Goal: Check status: Check status

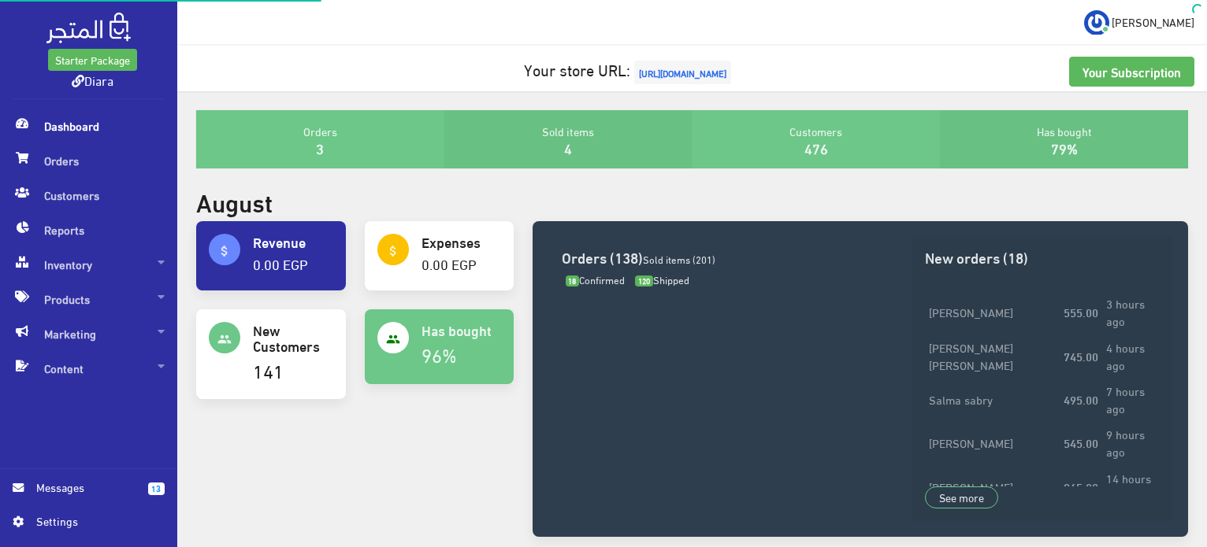
click at [232, 156] on div "Orders 3" at bounding box center [320, 139] width 248 height 58
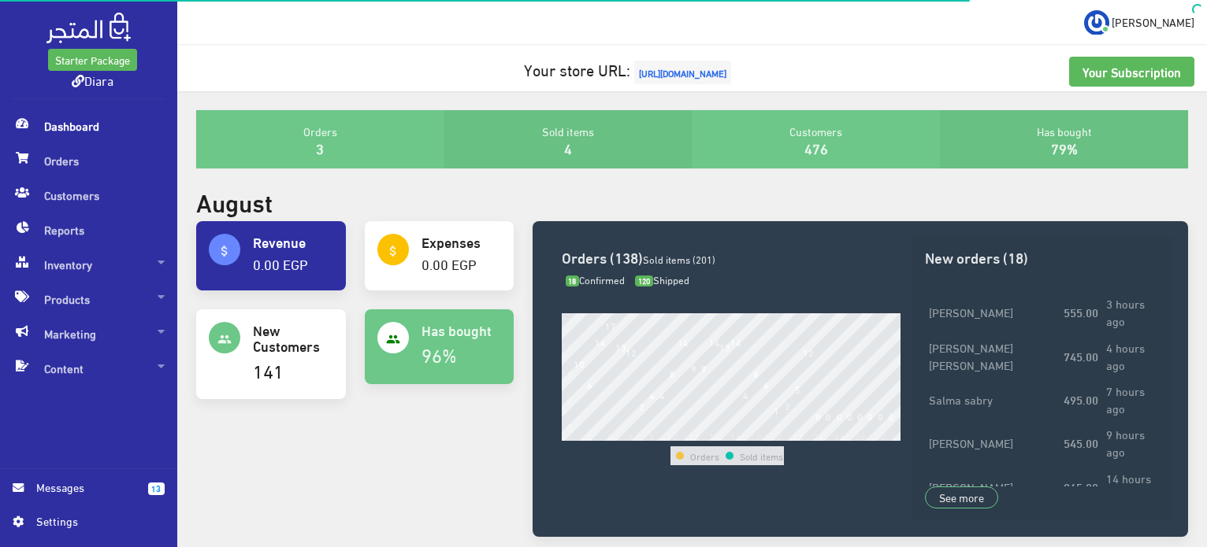
click at [414, 199] on div "August" at bounding box center [692, 204] width 1011 height 34
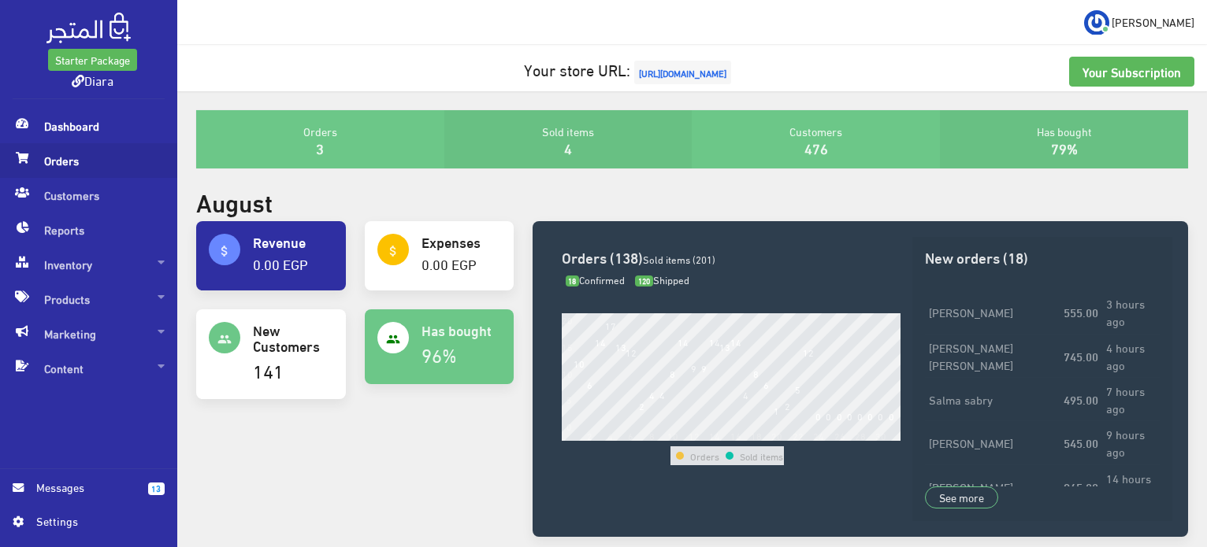
click at [83, 154] on span "Orders" at bounding box center [89, 160] width 152 height 35
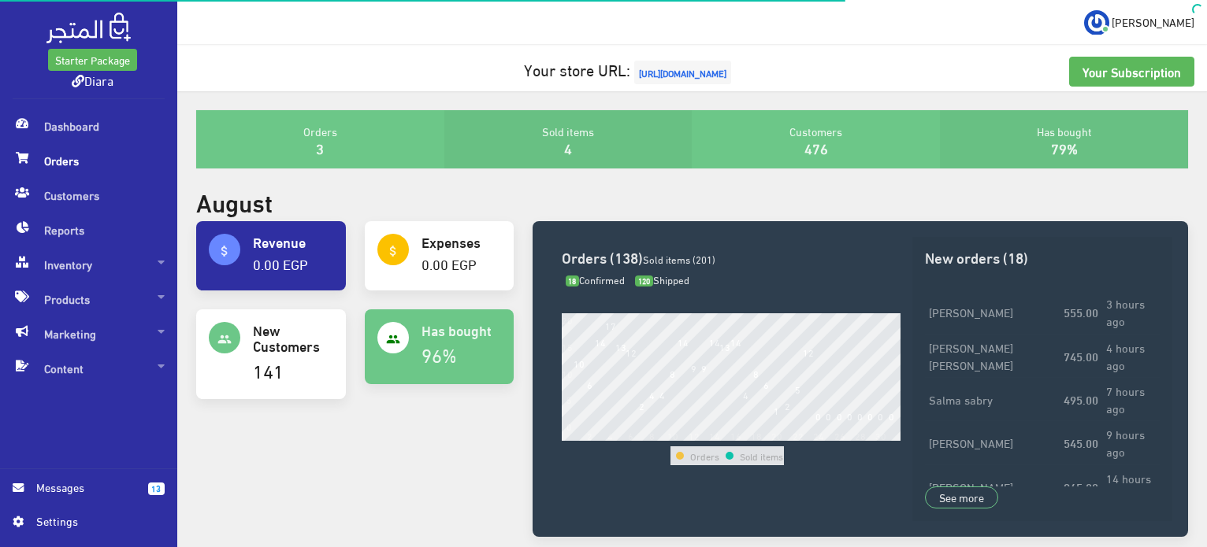
click at [83, 160] on span "Orders" at bounding box center [89, 160] width 152 height 35
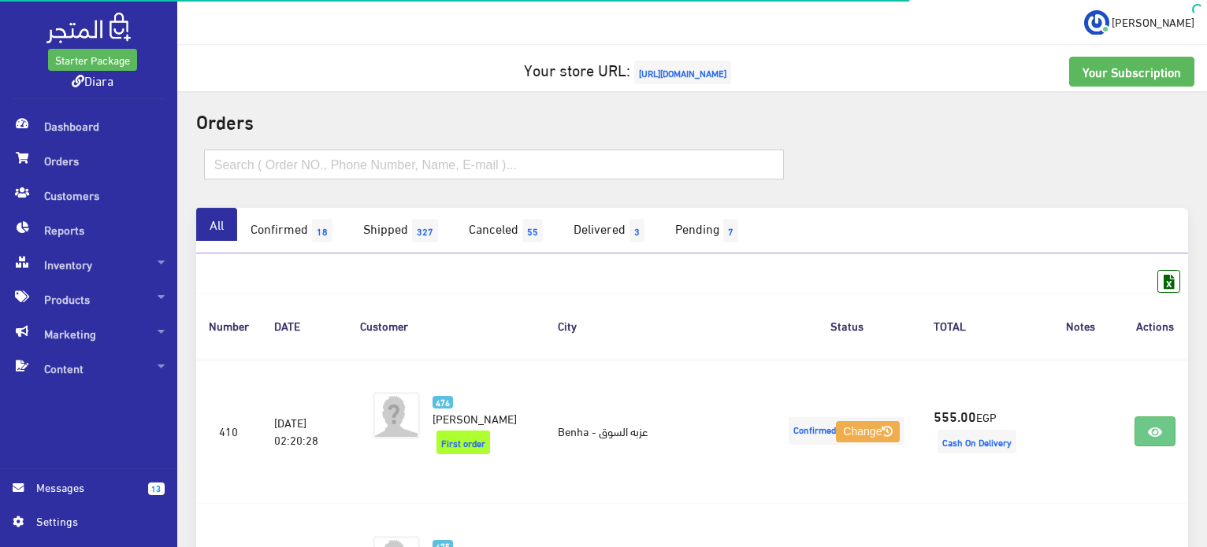
click at [295, 169] on input "text" at bounding box center [494, 165] width 580 height 30
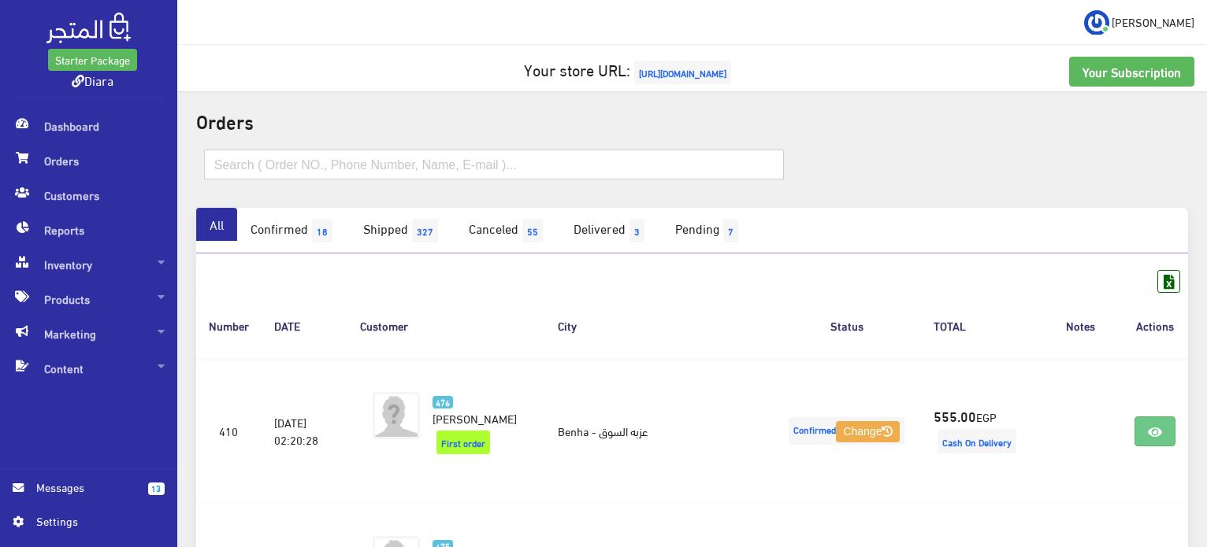
paste input "01121876887"
type input "01121876887"
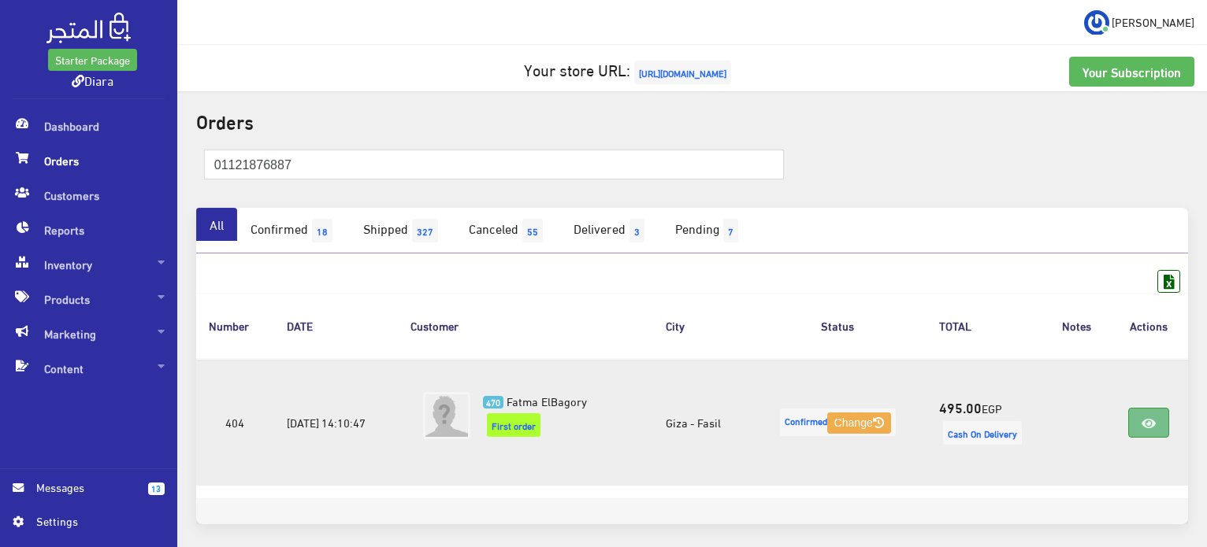
click at [1139, 417] on link at bounding box center [1148, 423] width 41 height 30
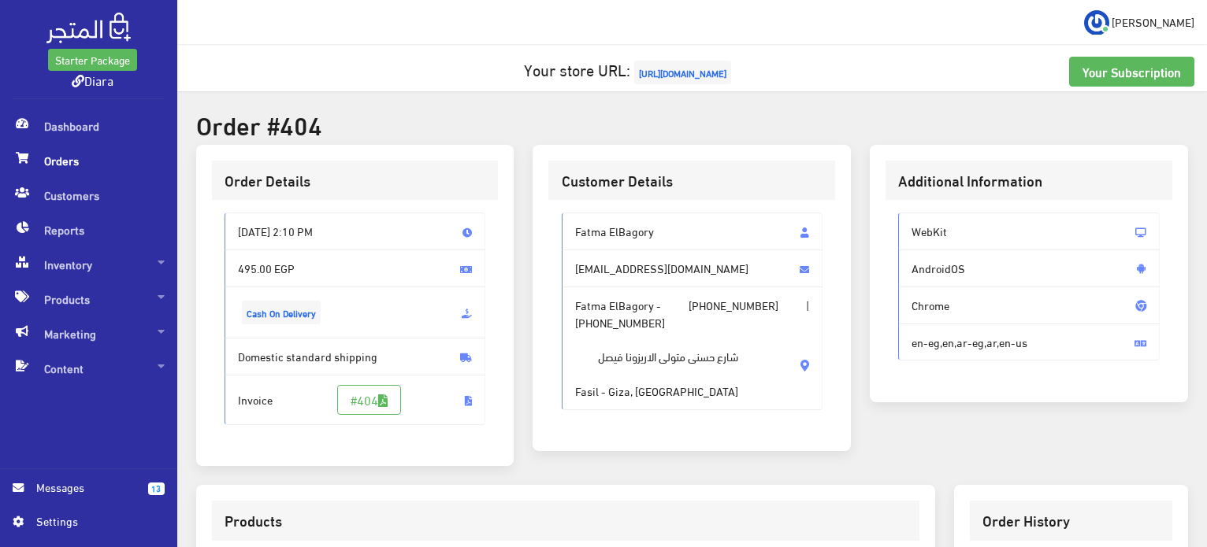
click at [44, 161] on span "Orders" at bounding box center [89, 160] width 152 height 35
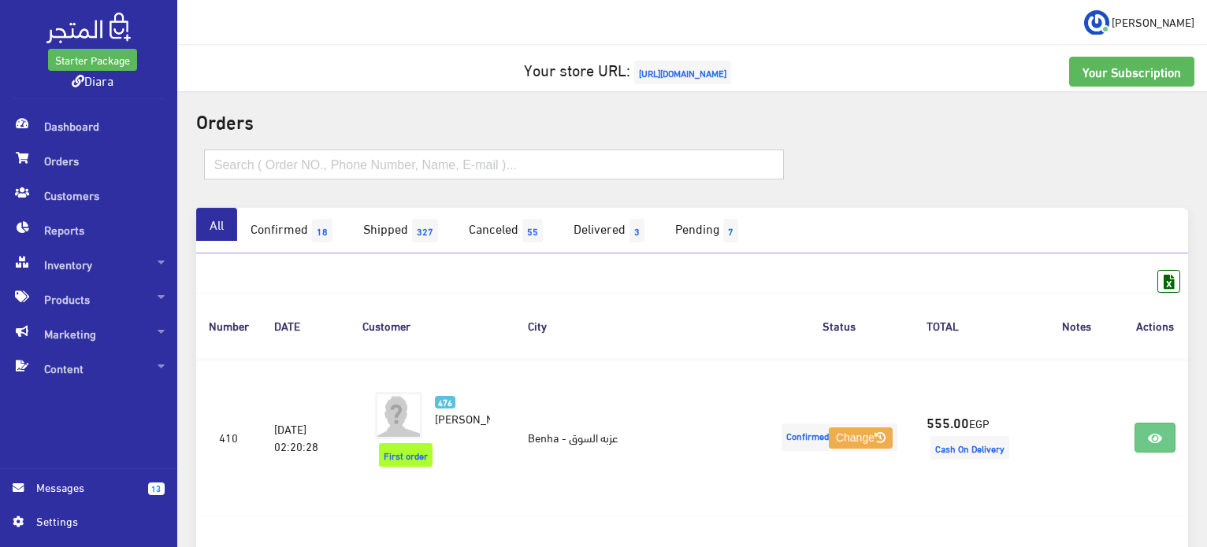
click at [291, 165] on input "text" at bounding box center [494, 165] width 580 height 30
paste input "01064677509"
type input "01064677509"
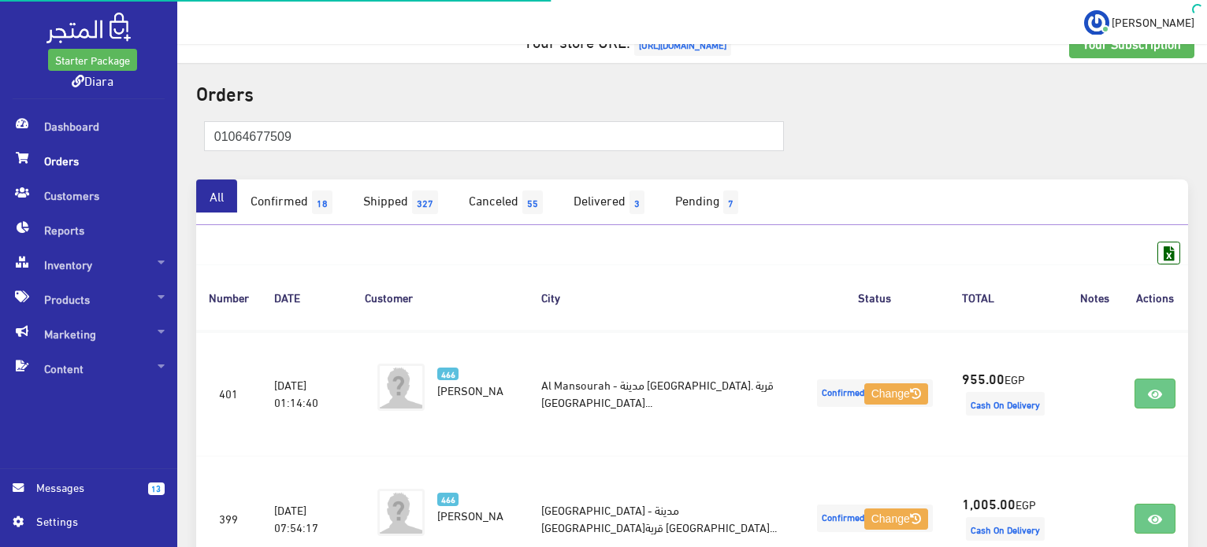
scroll to position [187, 0]
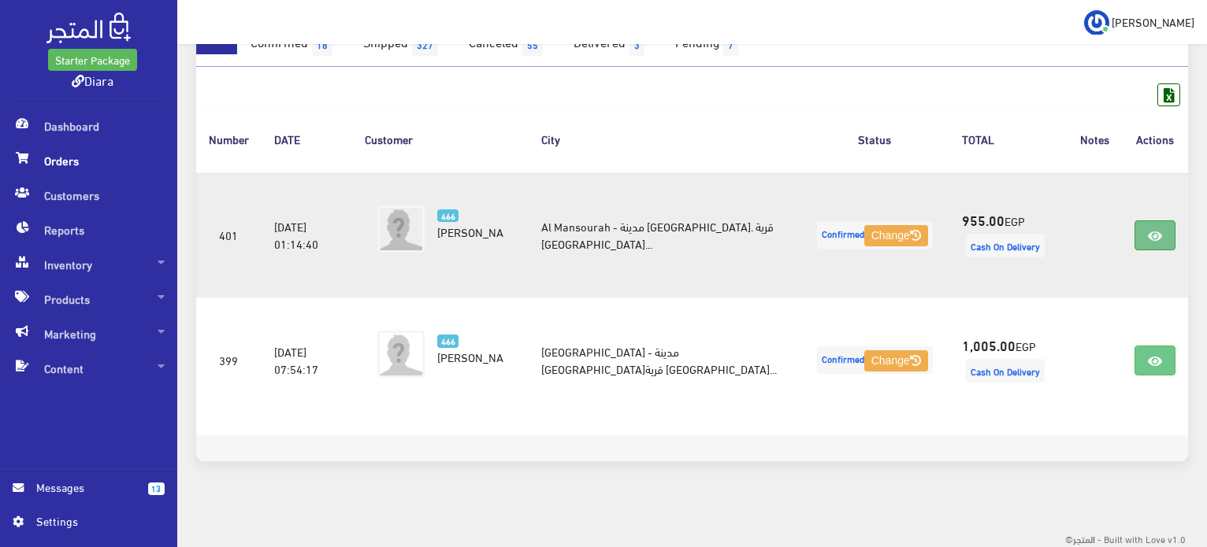
click at [1137, 231] on link at bounding box center [1154, 236] width 41 height 30
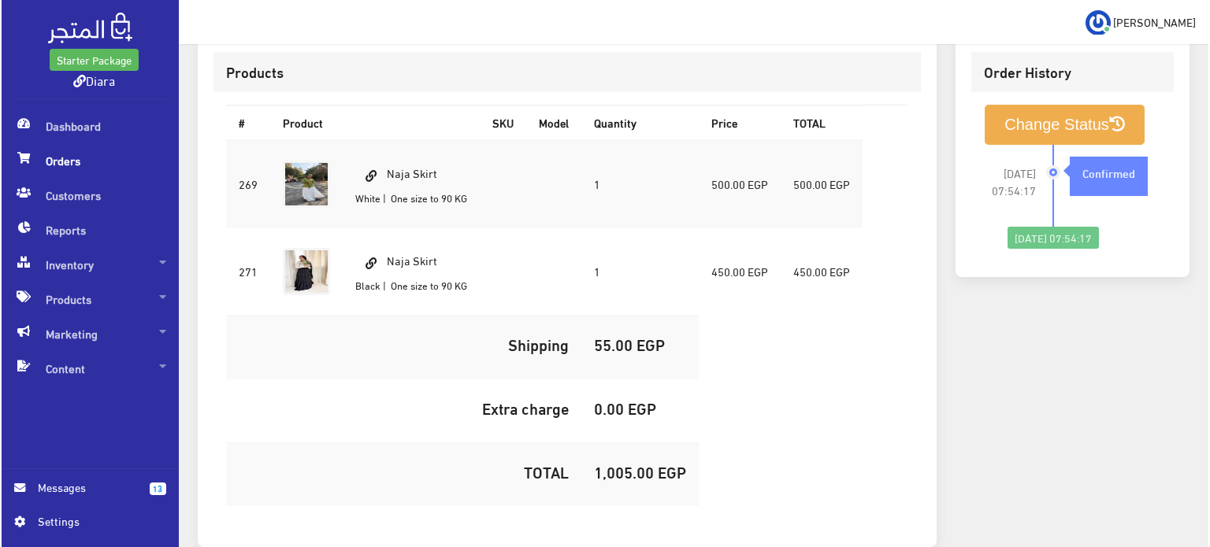
scroll to position [457, 0]
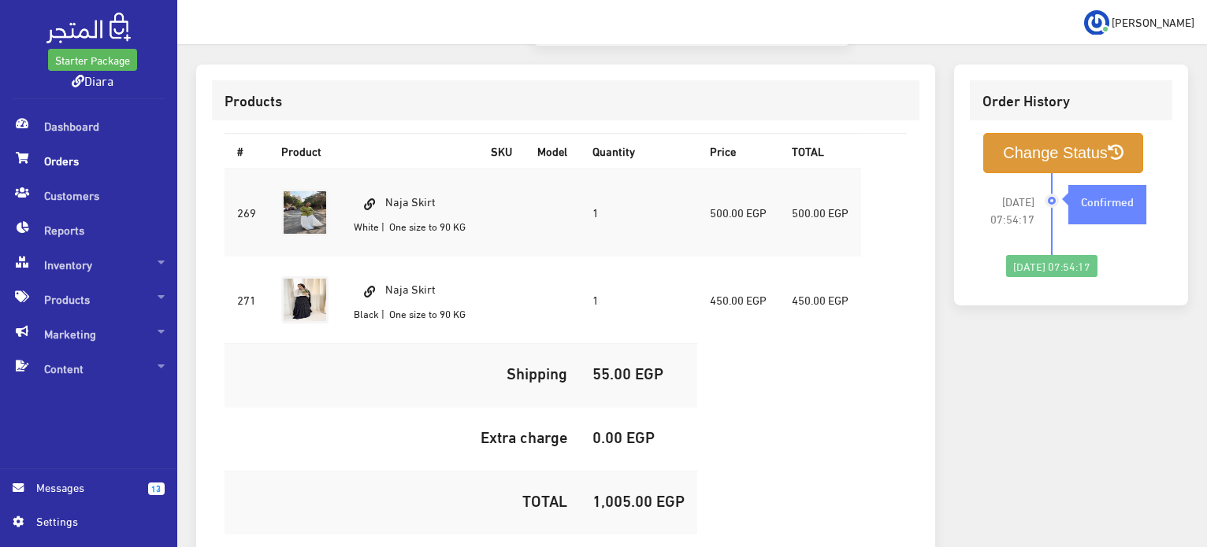
click at [1008, 133] on button "Change Status" at bounding box center [1063, 153] width 160 height 40
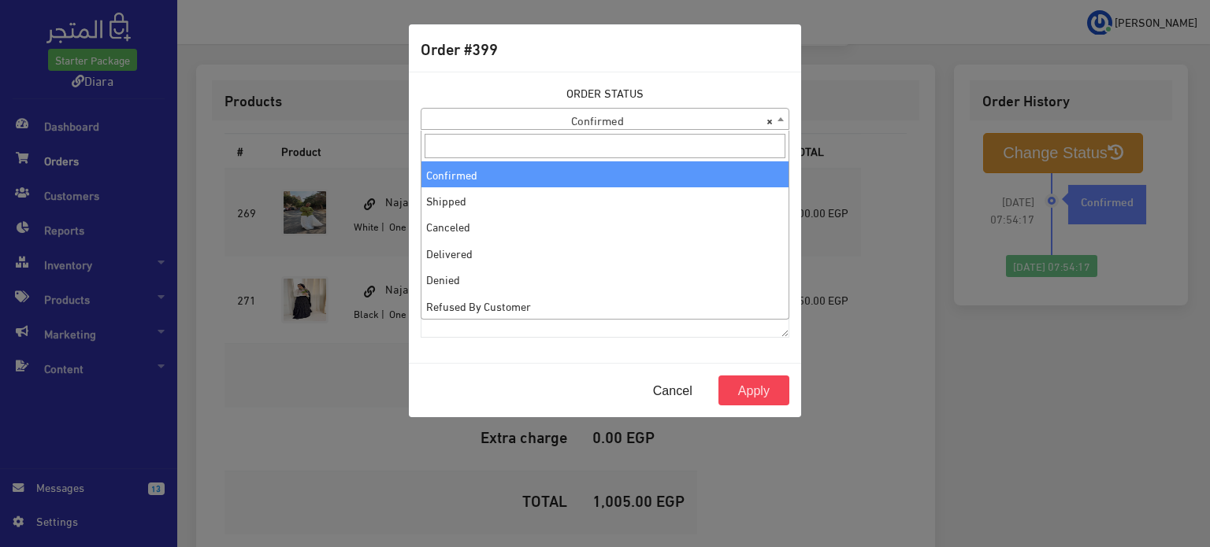
click at [599, 122] on span "× Confirmed" at bounding box center [604, 120] width 367 height 22
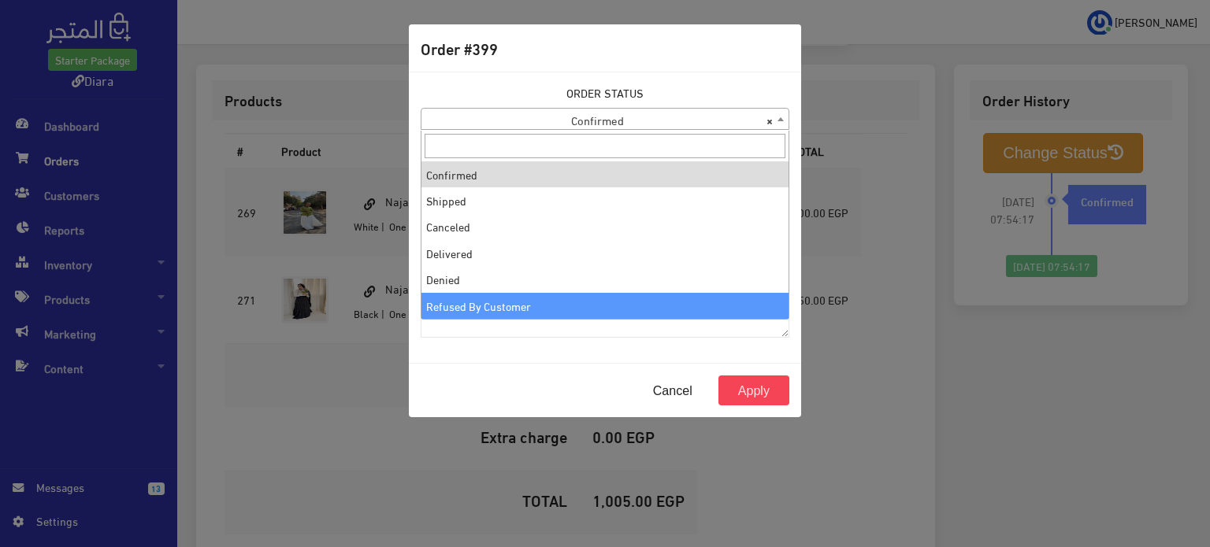
scroll to position [53, 0]
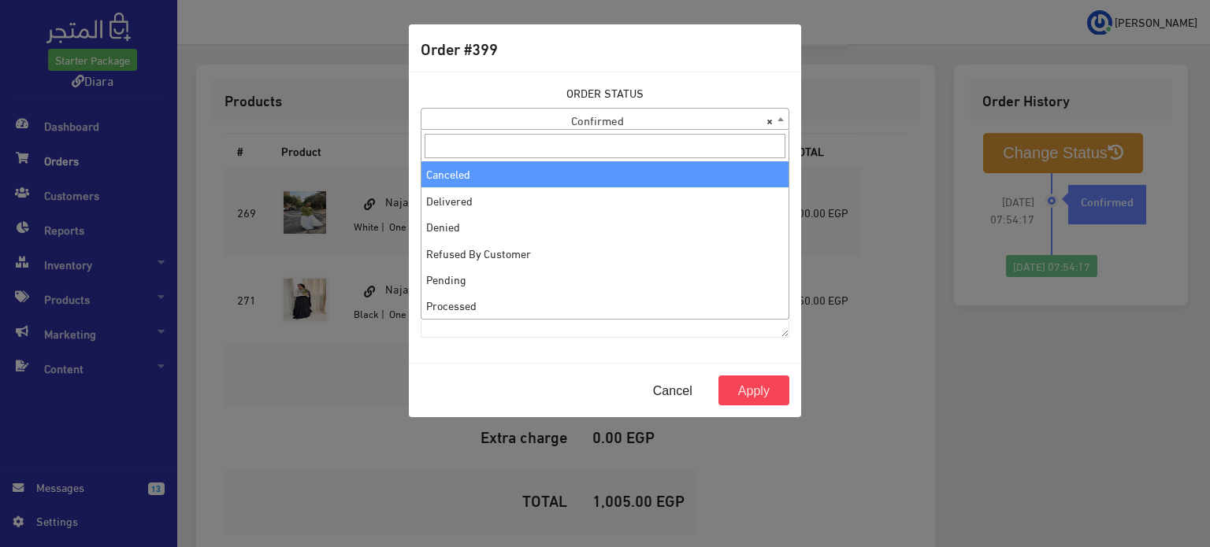
select select "3"
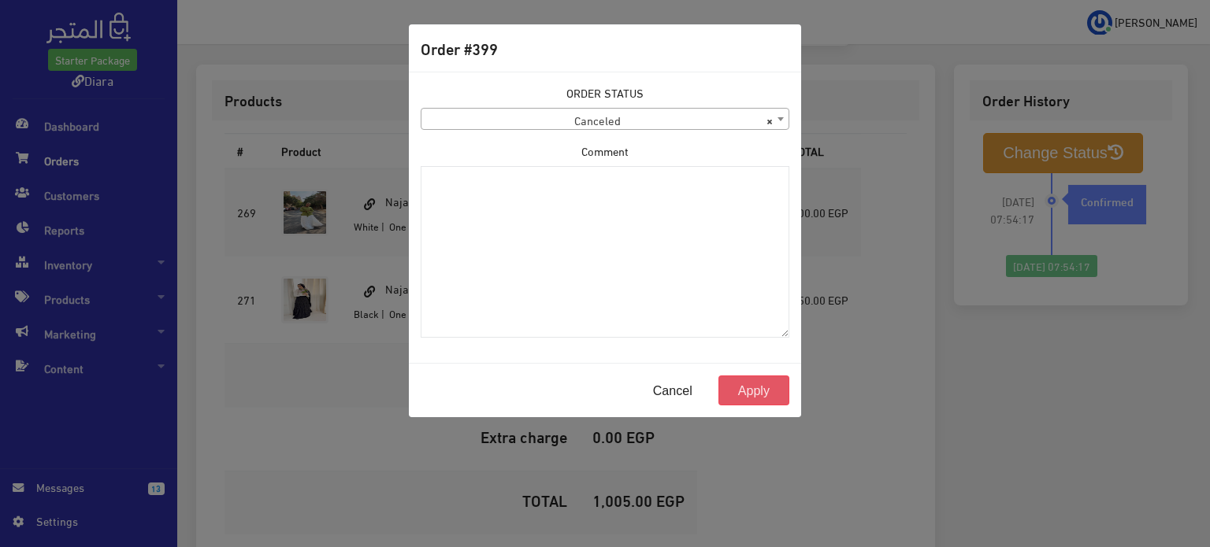
click at [759, 390] on button "Apply" at bounding box center [753, 391] width 71 height 30
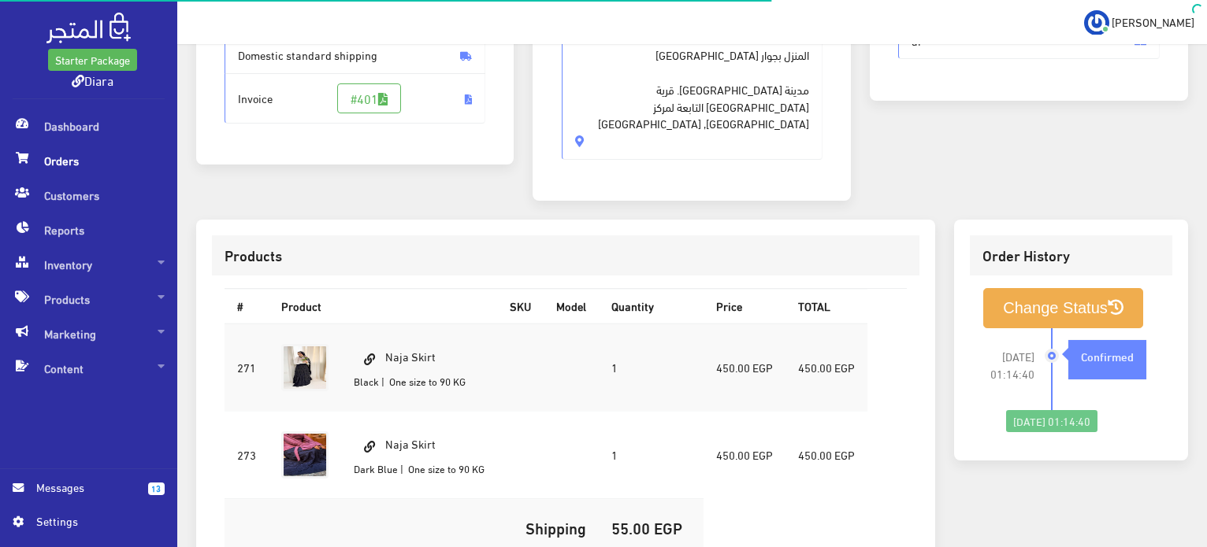
scroll to position [315, 0]
